Goal: Information Seeking & Learning: Learn about a topic

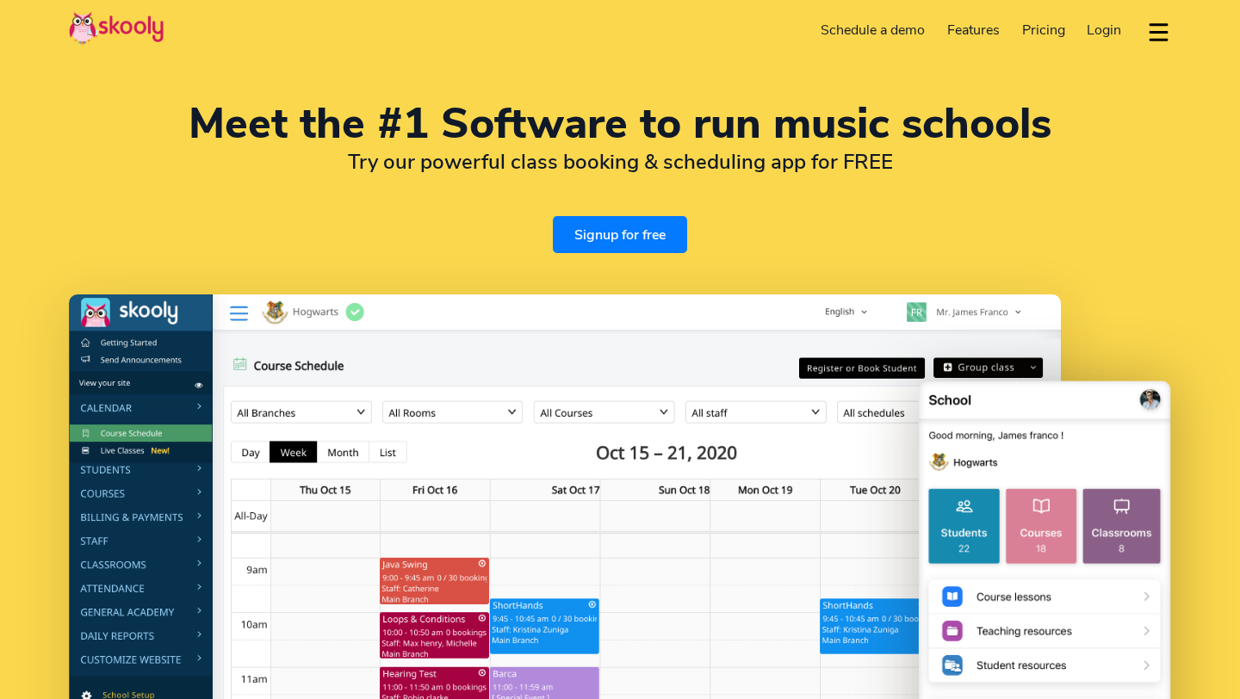
select select "en"
select select "54"
select select "[GEOGRAPHIC_DATA]"
select select "[GEOGRAPHIC_DATA]/[GEOGRAPHIC_DATA]/San_Luis"
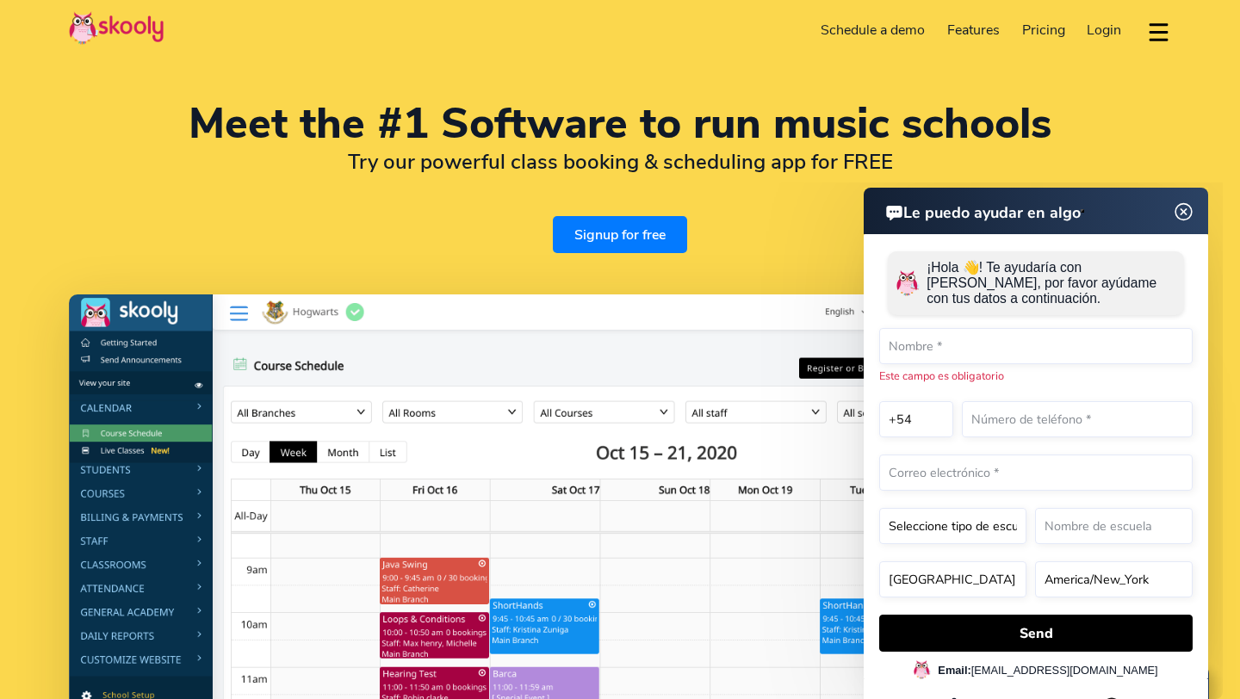
click at [1040, 26] on span "Pricing" at bounding box center [1043, 30] width 43 height 19
click at [1049, 33] on span "Pricing" at bounding box center [1043, 30] width 43 height 19
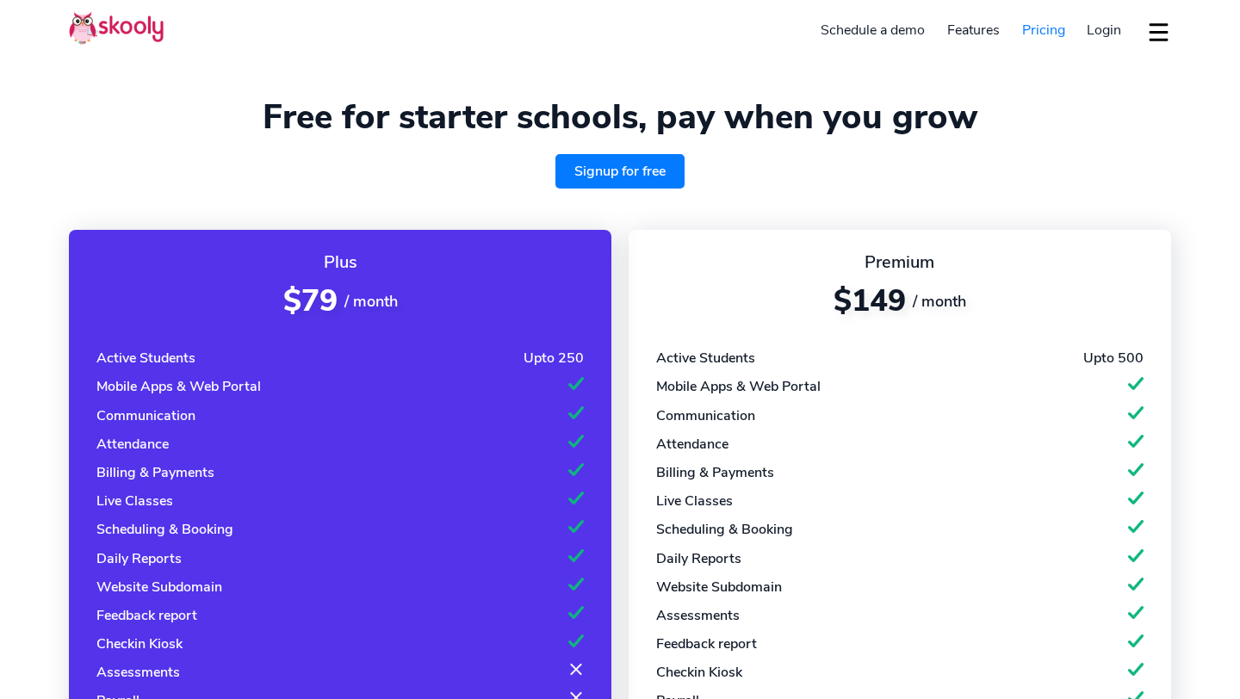
select select "en"
select select "54"
select select "[GEOGRAPHIC_DATA]"
select select "[GEOGRAPHIC_DATA]/[GEOGRAPHIC_DATA]/San_Luis"
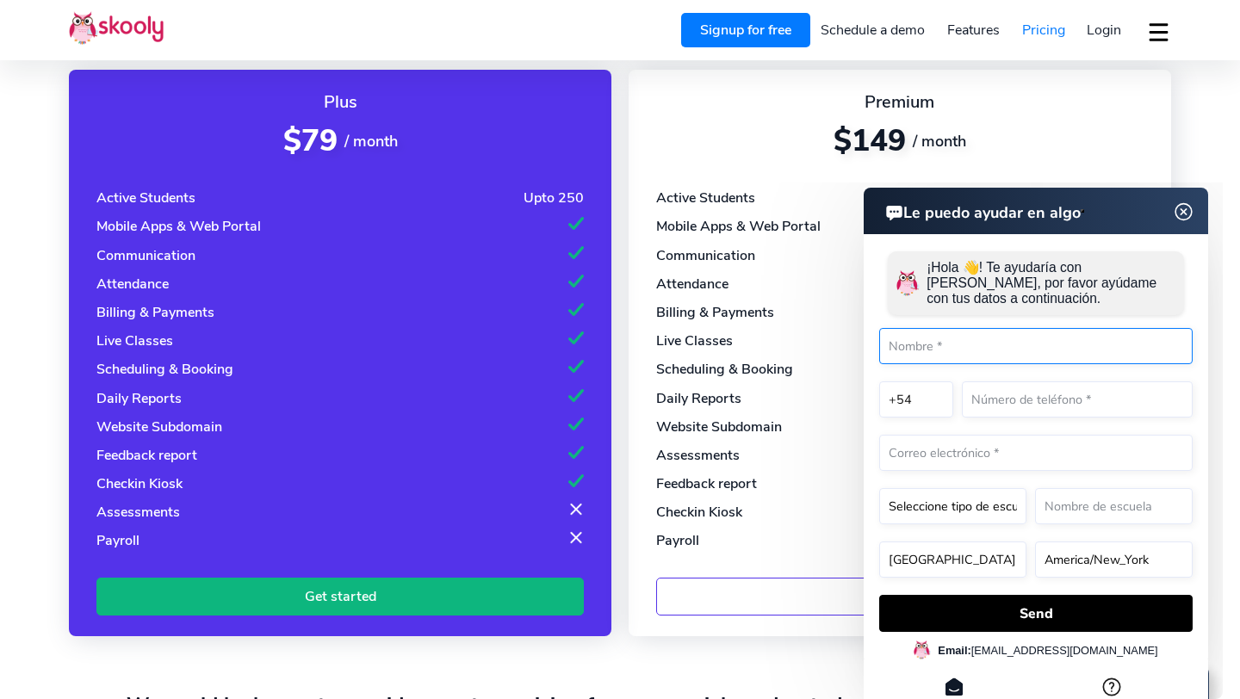
scroll to position [203, 0]
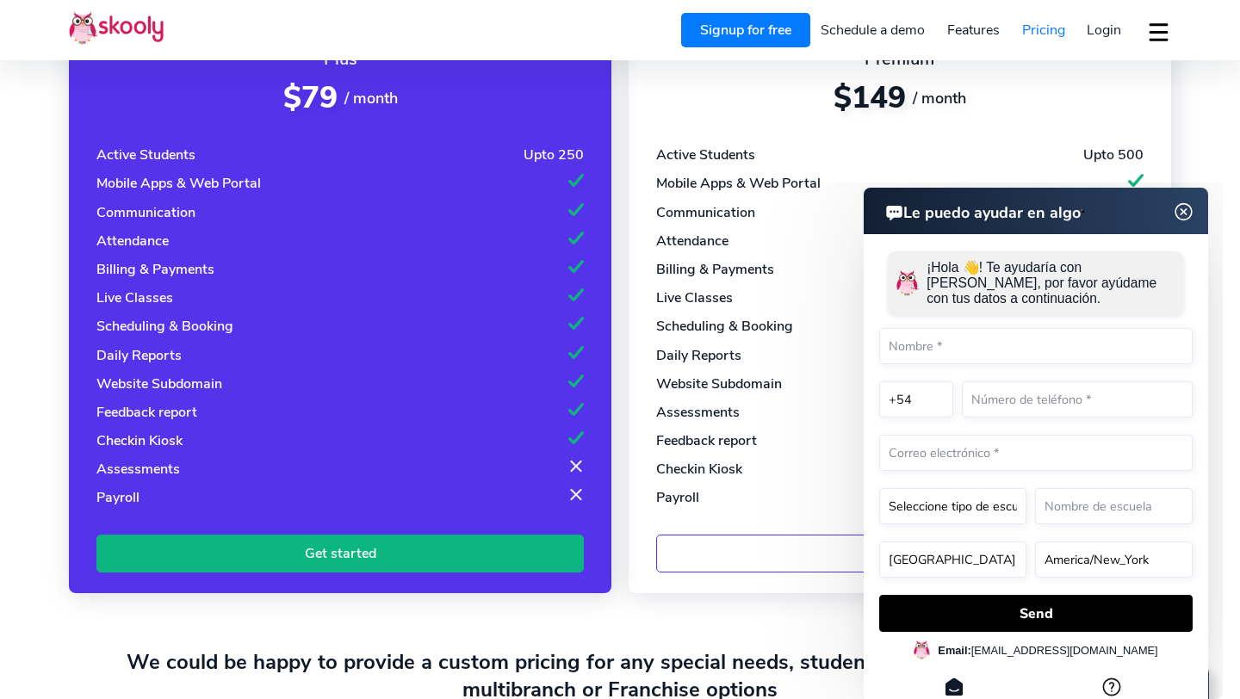
click at [1184, 207] on img at bounding box center [1183, 212] width 33 height 22
